Goal: Task Accomplishment & Management: Use online tool/utility

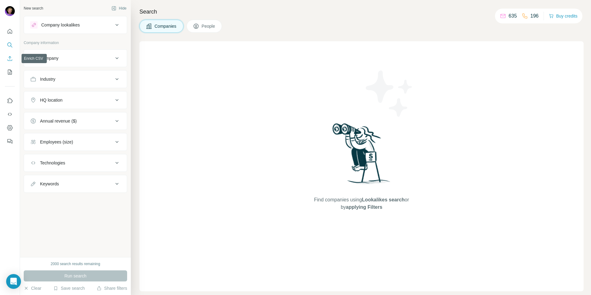
click at [11, 59] on icon "Enrich CSV" at bounding box center [10, 58] width 6 height 6
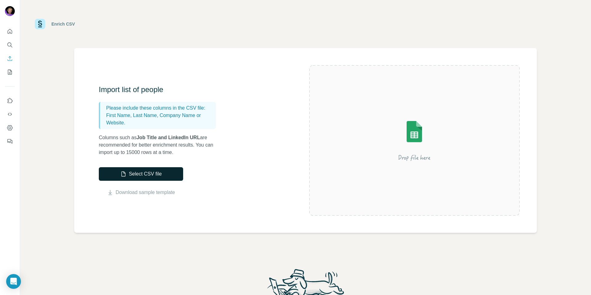
click at [144, 176] on button "Select CSV file" at bounding box center [141, 174] width 84 height 14
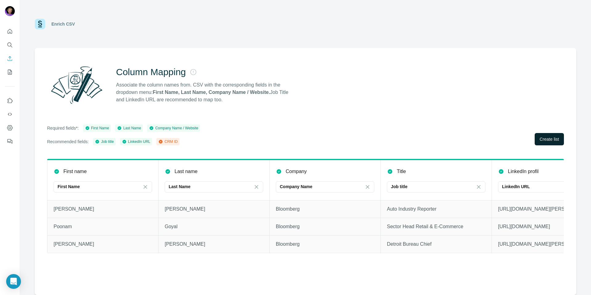
click at [545, 139] on span "Create list" at bounding box center [549, 139] width 19 height 6
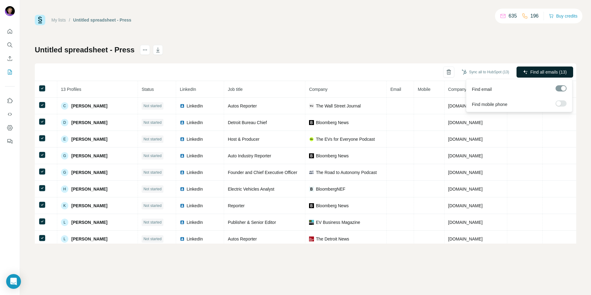
click at [540, 72] on span "Find all emails (13)" at bounding box center [549, 72] width 36 height 6
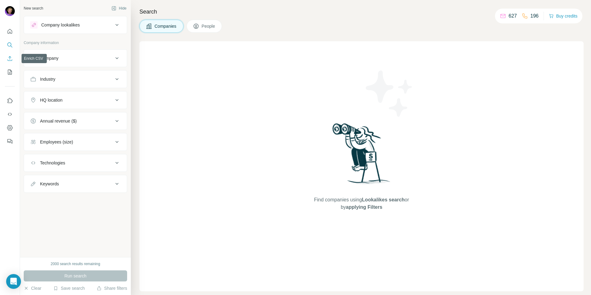
click at [10, 59] on icon "Enrich CSV" at bounding box center [10, 58] width 6 height 6
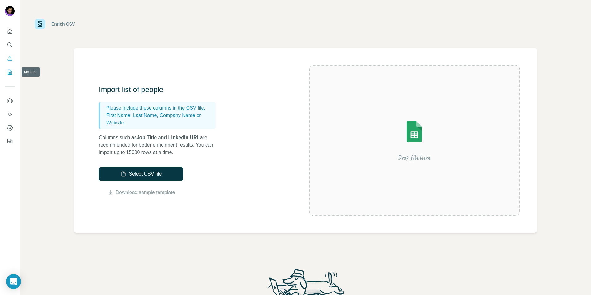
click at [10, 72] on icon "My lists" at bounding box center [10, 72] width 3 height 4
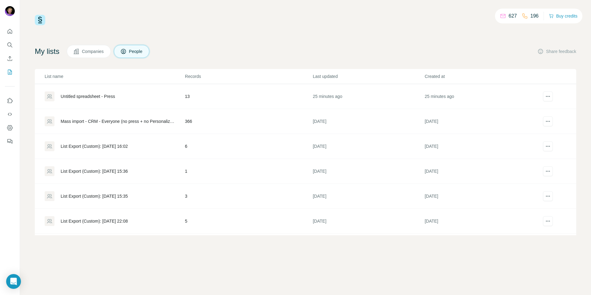
click at [107, 97] on div "Untitled spreadsheet - Press" at bounding box center [88, 96] width 55 height 6
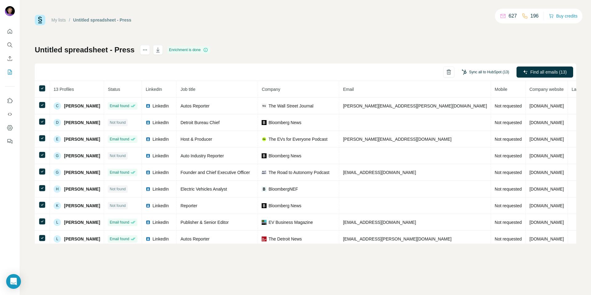
click at [486, 72] on button "Sync all to HubSpot (13)" at bounding box center [486, 71] width 56 height 9
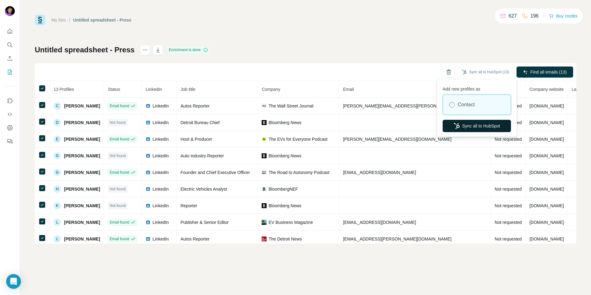
click at [469, 124] on button "Sync all to HubSpot" at bounding box center [477, 126] width 68 height 12
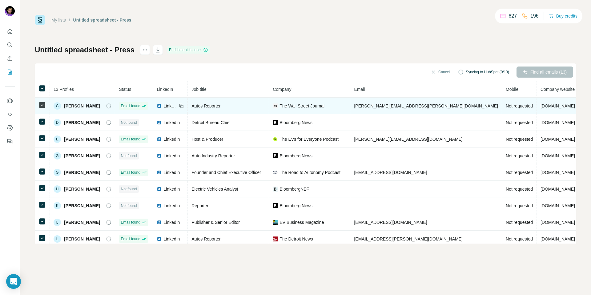
click at [169, 106] on span "LinkedIn" at bounding box center [171, 106] width 14 height 6
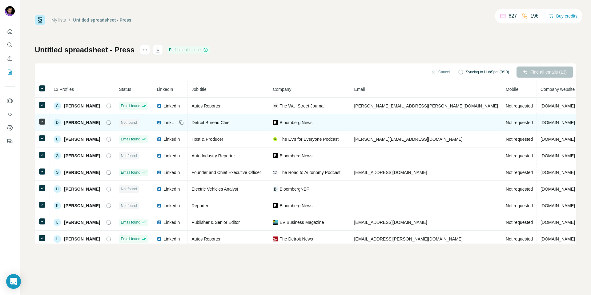
click at [169, 123] on span "LinkedIn" at bounding box center [171, 122] width 14 height 6
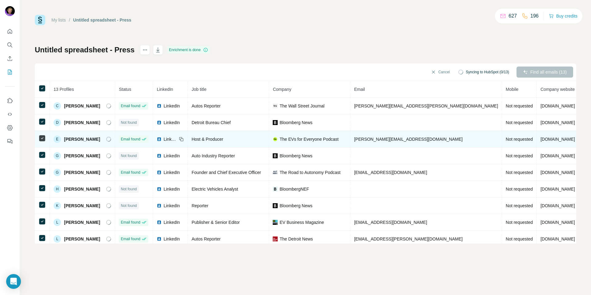
click at [173, 139] on span "LinkedIn" at bounding box center [171, 139] width 14 height 6
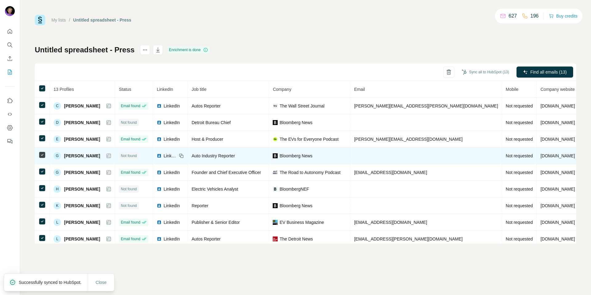
click at [170, 155] on span "LinkedIn" at bounding box center [171, 156] width 14 height 6
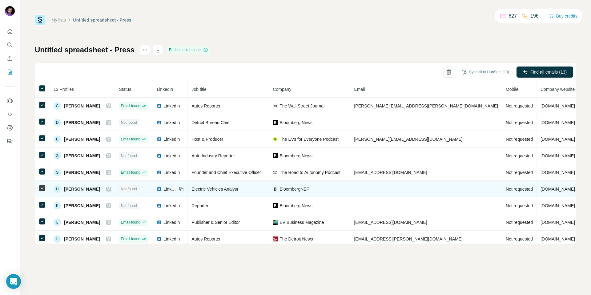
click at [172, 189] on span "LinkedIn" at bounding box center [171, 189] width 14 height 6
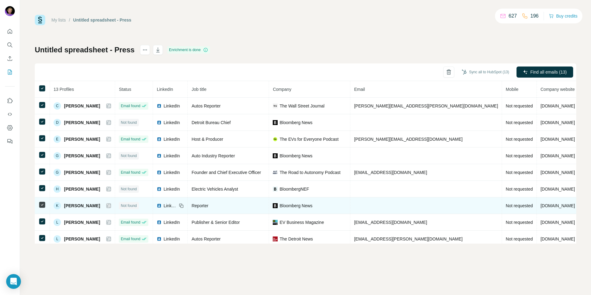
click at [172, 206] on span "LinkedIn" at bounding box center [171, 206] width 14 height 6
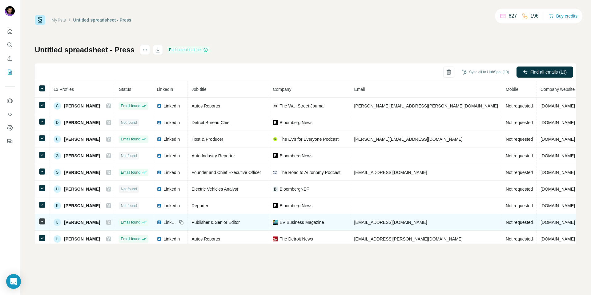
click at [172, 222] on span "LinkedIn" at bounding box center [171, 222] width 14 height 6
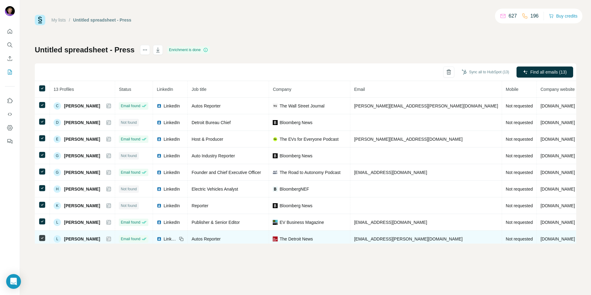
click at [170, 239] on span "LinkedIn" at bounding box center [171, 239] width 14 height 6
